Goal: Use online tool/utility: Utilize a website feature to perform a specific function

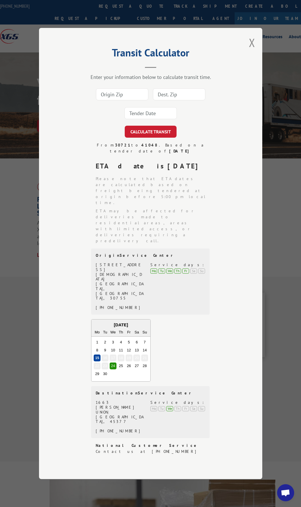
click at [120, 100] on input at bounding box center [122, 94] width 52 height 12
type input "30721"
type input "60139"
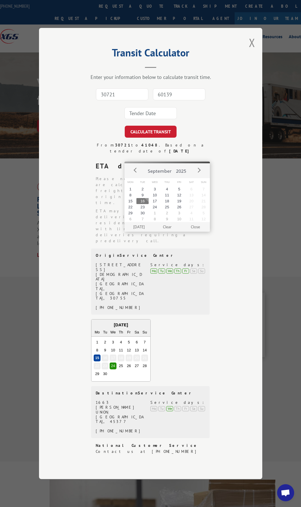
click at [147, 119] on input at bounding box center [151, 113] width 52 height 12
click at [145, 200] on button "16" at bounding box center [143, 201] width 12 height 6
type input "2025-09-16"
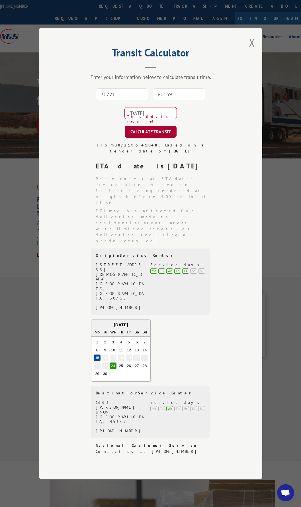
click at [142, 138] on button "CALCULATE TRANSIT" at bounding box center [151, 132] width 52 height 12
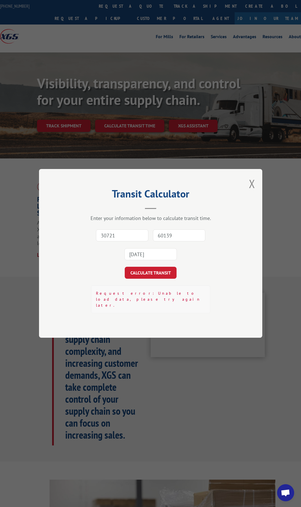
click at [128, 242] on input "30721" at bounding box center [122, 236] width 52 height 12
type input "30721"
type input "60139"
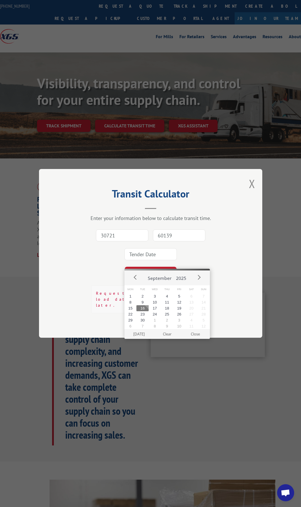
click at [144, 308] on button "16" at bounding box center [143, 308] width 12 height 6
type input "[DATE]"
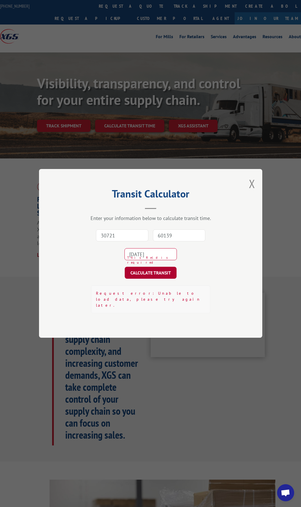
click at [141, 279] on button "CALCULATE TRANSIT" at bounding box center [151, 273] width 52 height 12
click at [122, 239] on input "30721" at bounding box center [122, 236] width 52 height 12
type input "30721"
click at [163, 241] on input "60139" at bounding box center [179, 236] width 52 height 12
type input "60139"
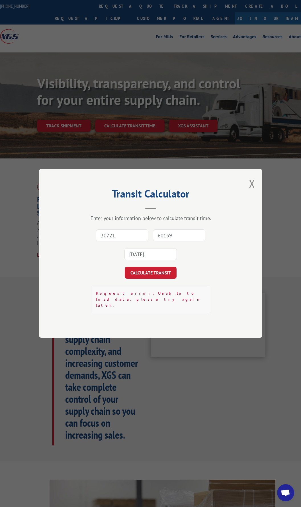
click at [160, 258] on input "[DATE]" at bounding box center [151, 255] width 52 height 12
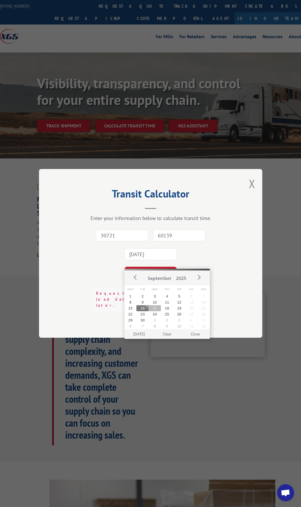
click at [153, 307] on button "17" at bounding box center [155, 308] width 12 height 6
type input "2025-09-17"
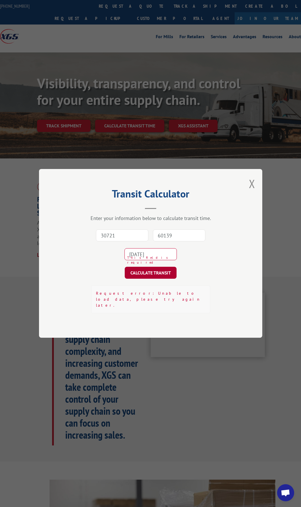
click at [137, 278] on button "CALCULATE TRANSIT" at bounding box center [151, 273] width 52 height 12
click at [253, 189] on button "Close modal" at bounding box center [252, 183] width 6 height 15
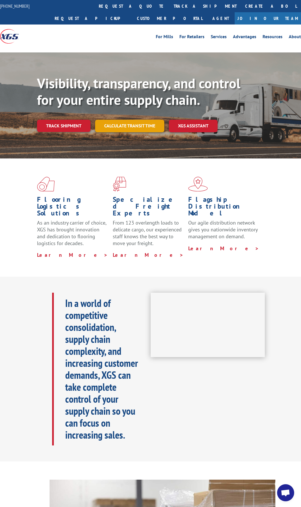
click at [119, 123] on link "Calculate transit time" at bounding box center [129, 126] width 69 height 12
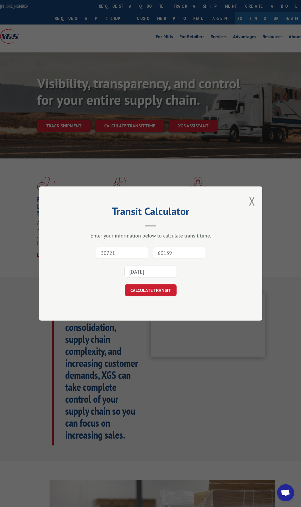
click at [132, 254] on input "30721" at bounding box center [122, 253] width 52 height 12
type input "30721"
type input "55421"
click at [155, 273] on input at bounding box center [151, 272] width 52 height 12
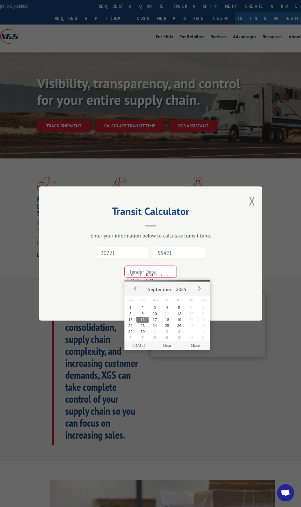
click at [145, 321] on button "16" at bounding box center [143, 320] width 12 height 6
type input "[DATE]"
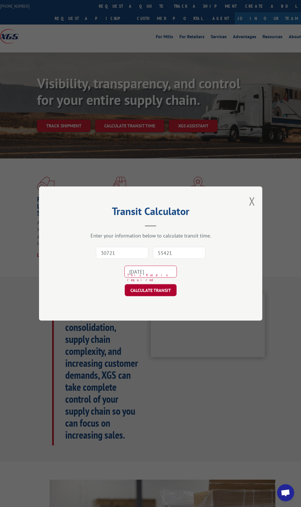
click at [148, 291] on button "CALCULATE TRANSIT" at bounding box center [151, 290] width 52 height 12
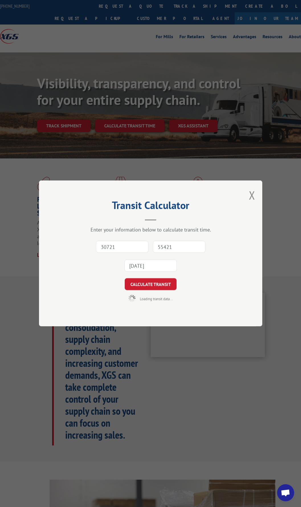
click at [176, 247] on input "55421" at bounding box center [179, 247] width 52 height 12
type input "60139"
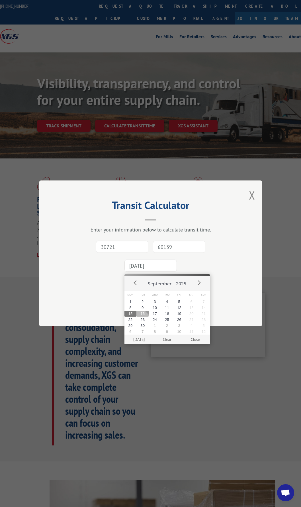
click at [143, 314] on button "16" at bounding box center [143, 314] width 12 height 6
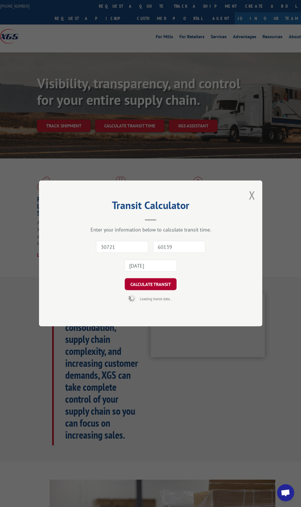
click at [149, 287] on button "CALCULATE TRANSIT" at bounding box center [151, 285] width 52 height 12
click at [168, 248] on input "60139" at bounding box center [179, 247] width 52 height 12
click at [167, 248] on input "60139" at bounding box center [179, 247] width 52 height 12
click at [249, 196] on button "Close modal" at bounding box center [252, 195] width 6 height 15
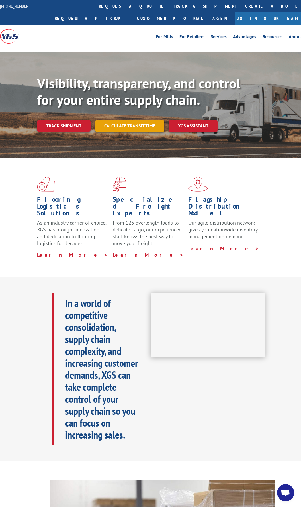
click at [121, 129] on link "Calculate transit time" at bounding box center [129, 126] width 69 height 12
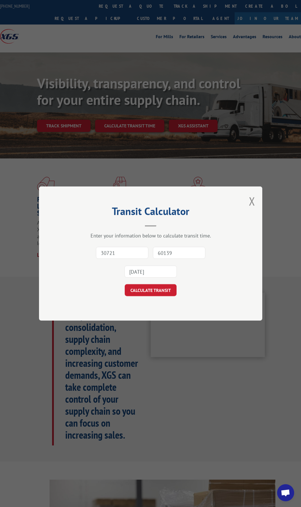
click at [127, 255] on input "30721" at bounding box center [122, 253] width 52 height 12
type input "30721"
type input "55421"
click at [178, 252] on input "55421" at bounding box center [179, 253] width 52 height 12
drag, startPoint x: 178, startPoint y: 252, endPoint x: 108, endPoint y: 251, distance: 69.9
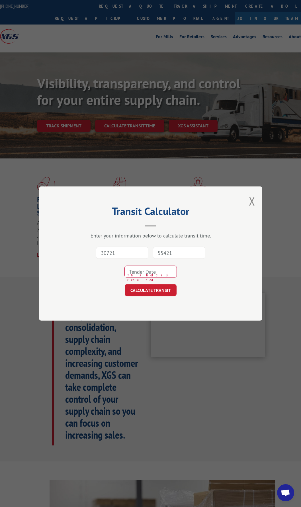
click at [108, 251] on div "30721 55421 This field is required" at bounding box center [151, 263] width 167 height 38
type input "75104"
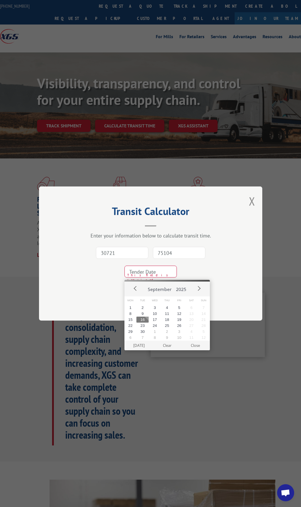
click at [147, 320] on button "16" at bounding box center [143, 320] width 12 height 6
type input "[DATE]"
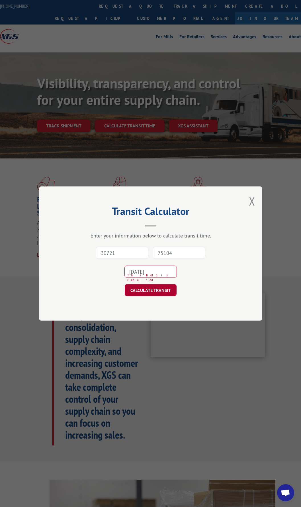
click at [145, 292] on button "CALCULATE TRANSIT" at bounding box center [151, 290] width 52 height 12
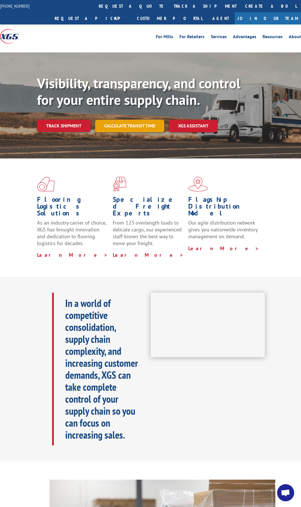
click at [119, 121] on link "Calculate transit time" at bounding box center [129, 126] width 69 height 12
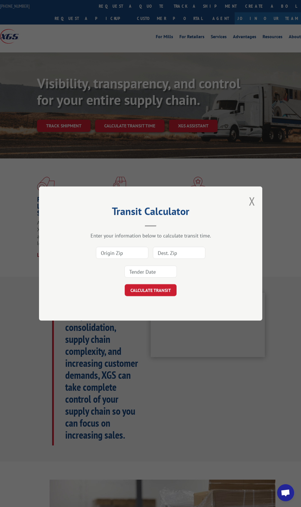
click at [126, 251] on input at bounding box center [122, 253] width 52 height 12
type input "30721"
type input "75104"
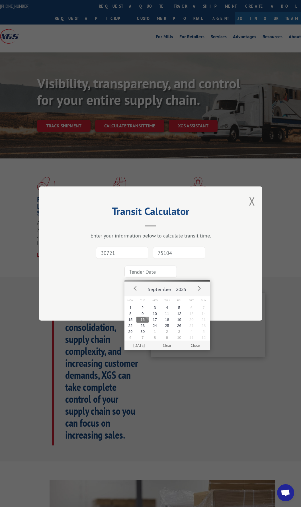
click at [166, 252] on input "75104" at bounding box center [179, 253] width 52 height 12
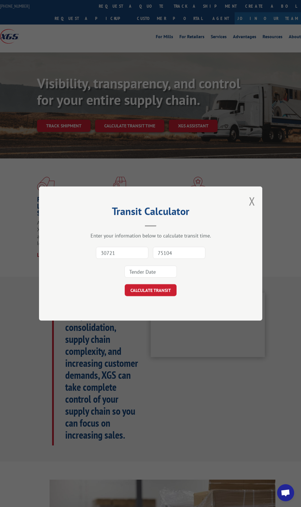
click at [166, 252] on input "75104" at bounding box center [179, 253] width 52 height 12
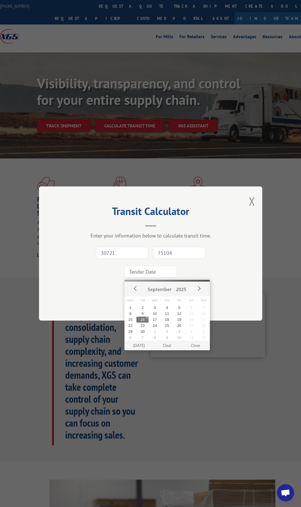
click at [155, 274] on input at bounding box center [151, 272] width 52 height 12
click at [142, 319] on button "16" at bounding box center [143, 320] width 12 height 6
type input "[DATE]"
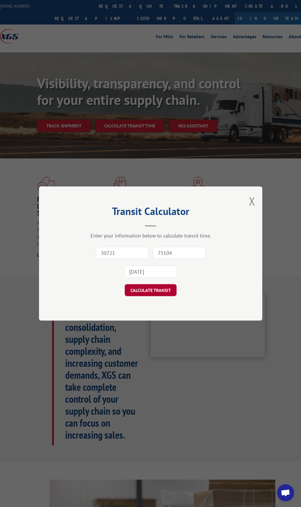
click at [148, 289] on button "CALCULATE TRANSIT" at bounding box center [151, 290] width 52 height 12
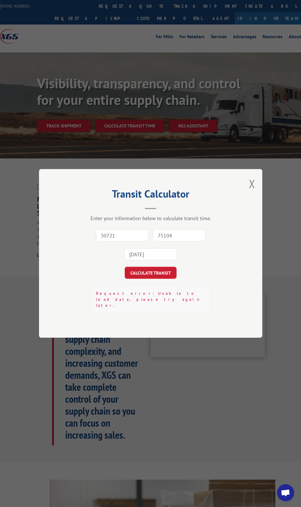
drag, startPoint x: 127, startPoint y: 243, endPoint x: 125, endPoint y: 246, distance: 3.3
click at [127, 242] on input "30721" at bounding box center [122, 236] width 52 height 12
type input "30721"
type input "75104"
click at [170, 241] on input "75104" at bounding box center [179, 236] width 52 height 12
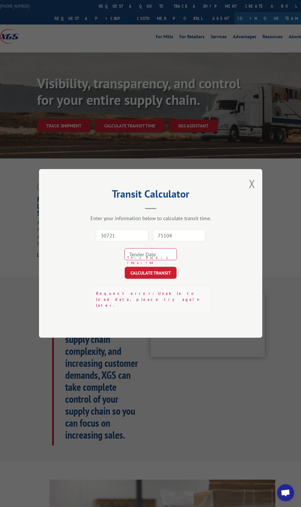
drag, startPoint x: 189, startPoint y: 240, endPoint x: 90, endPoint y: 240, distance: 98.7
click at [106, 244] on div "30721 75104 This field is required" at bounding box center [151, 245] width 167 height 38
type input "20190"
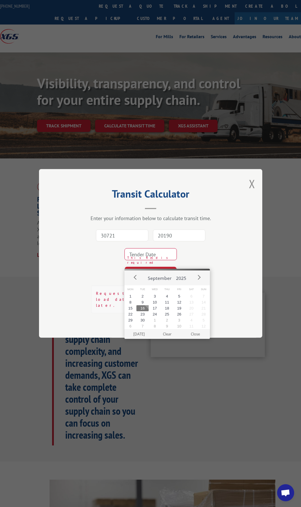
click at [142, 309] on button "16" at bounding box center [143, 308] width 12 height 6
type input "[DATE]"
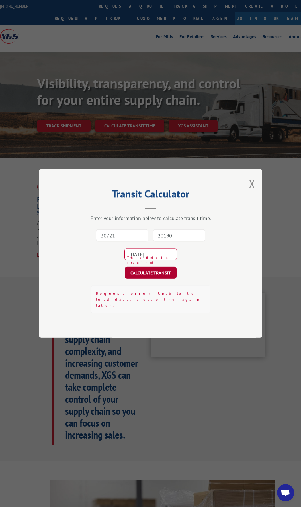
click at [144, 279] on button "CALCULATE TRANSIT" at bounding box center [151, 273] width 52 height 12
click at [134, 240] on input "30721" at bounding box center [122, 236] width 52 height 12
type input "30721"
type input "75104"
click at [179, 242] on input "75104" at bounding box center [179, 236] width 52 height 12
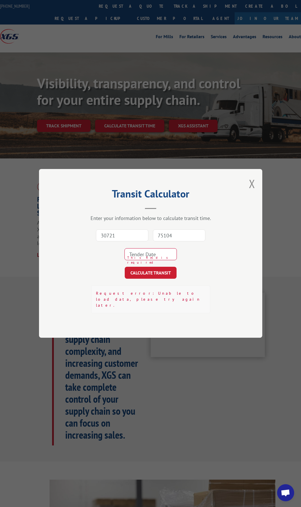
drag, startPoint x: 179, startPoint y: 242, endPoint x: 117, endPoint y: 239, distance: 62.5
click at [117, 239] on div "30721 75104 This field is required" at bounding box center [151, 245] width 167 height 38
type input "60139"
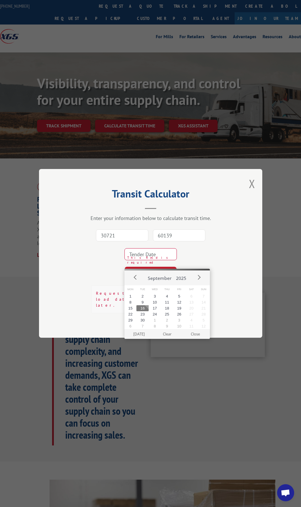
click at [152, 261] on input at bounding box center [151, 255] width 52 height 12
click at [146, 311] on button "16" at bounding box center [143, 308] width 12 height 6
type input "[DATE]"
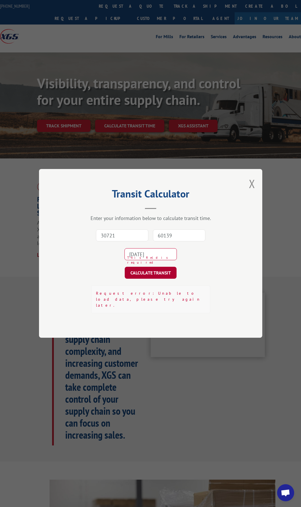
click at [152, 279] on button "CALCULATE TRANSIT" at bounding box center [151, 273] width 52 height 12
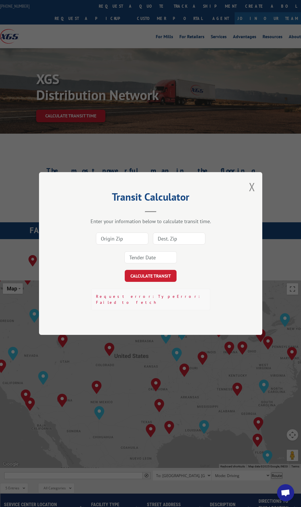
click at [134, 241] on input at bounding box center [122, 239] width 52 height 12
type input "30721"
click at [163, 241] on input "75104" at bounding box center [179, 239] width 52 height 12
drag, startPoint x: 182, startPoint y: 239, endPoint x: 111, endPoint y: 238, distance: 70.7
click at [113, 238] on div "30721 75104 This field is required" at bounding box center [151, 248] width 167 height 38
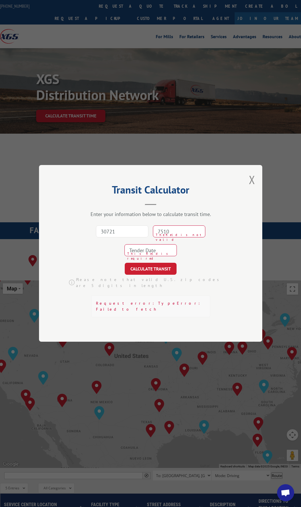
type input "75104"
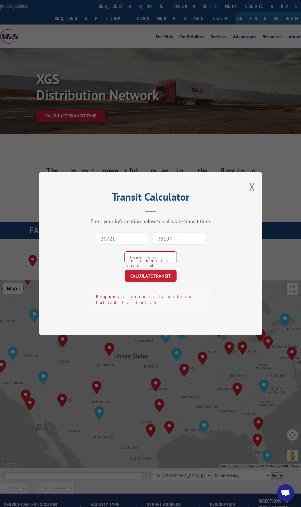
click at [137, 259] on input at bounding box center [151, 258] width 52 height 12
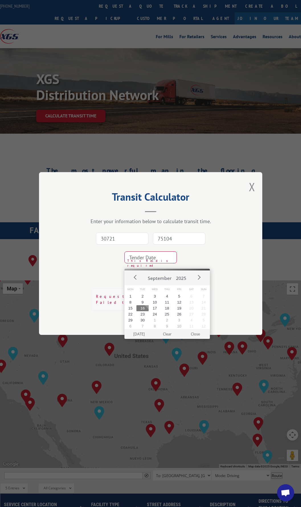
click at [141, 308] on button "16" at bounding box center [143, 308] width 12 height 6
type input "[DATE]"
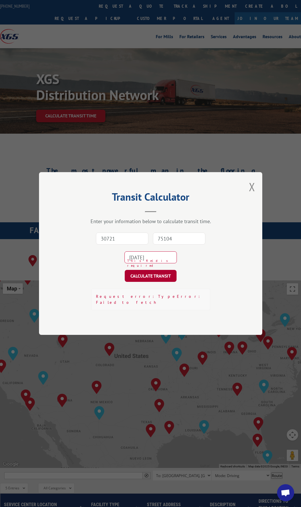
click at [141, 282] on button "CALCULATE TRANSIT" at bounding box center [151, 276] width 52 height 12
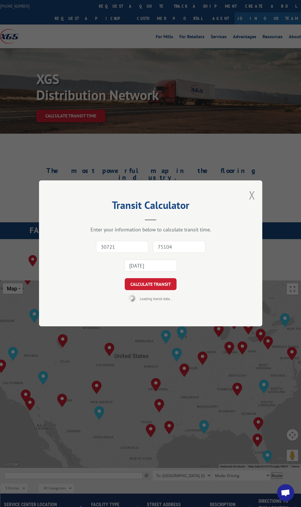
click at [252, 195] on button "Close modal" at bounding box center [252, 195] width 6 height 15
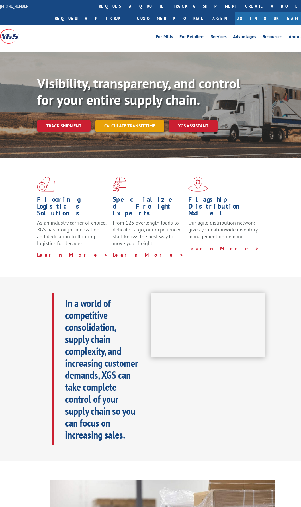
click at [122, 127] on link "Calculate transit time" at bounding box center [129, 126] width 69 height 12
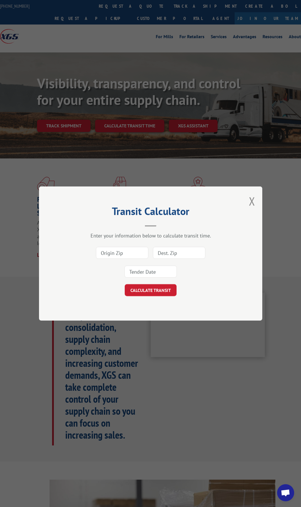
click at [124, 255] on input at bounding box center [122, 253] width 52 height 12
type input "30721"
type input "75104"
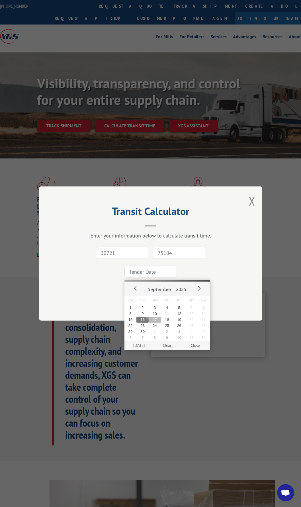
click at [156, 318] on button "17" at bounding box center [155, 320] width 12 height 6
type input "[DATE]"
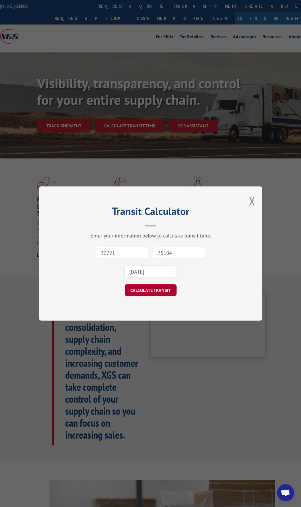
click at [151, 291] on button "CALCULATE TRANSIT" at bounding box center [151, 290] width 52 height 12
